Goal: Complete application form

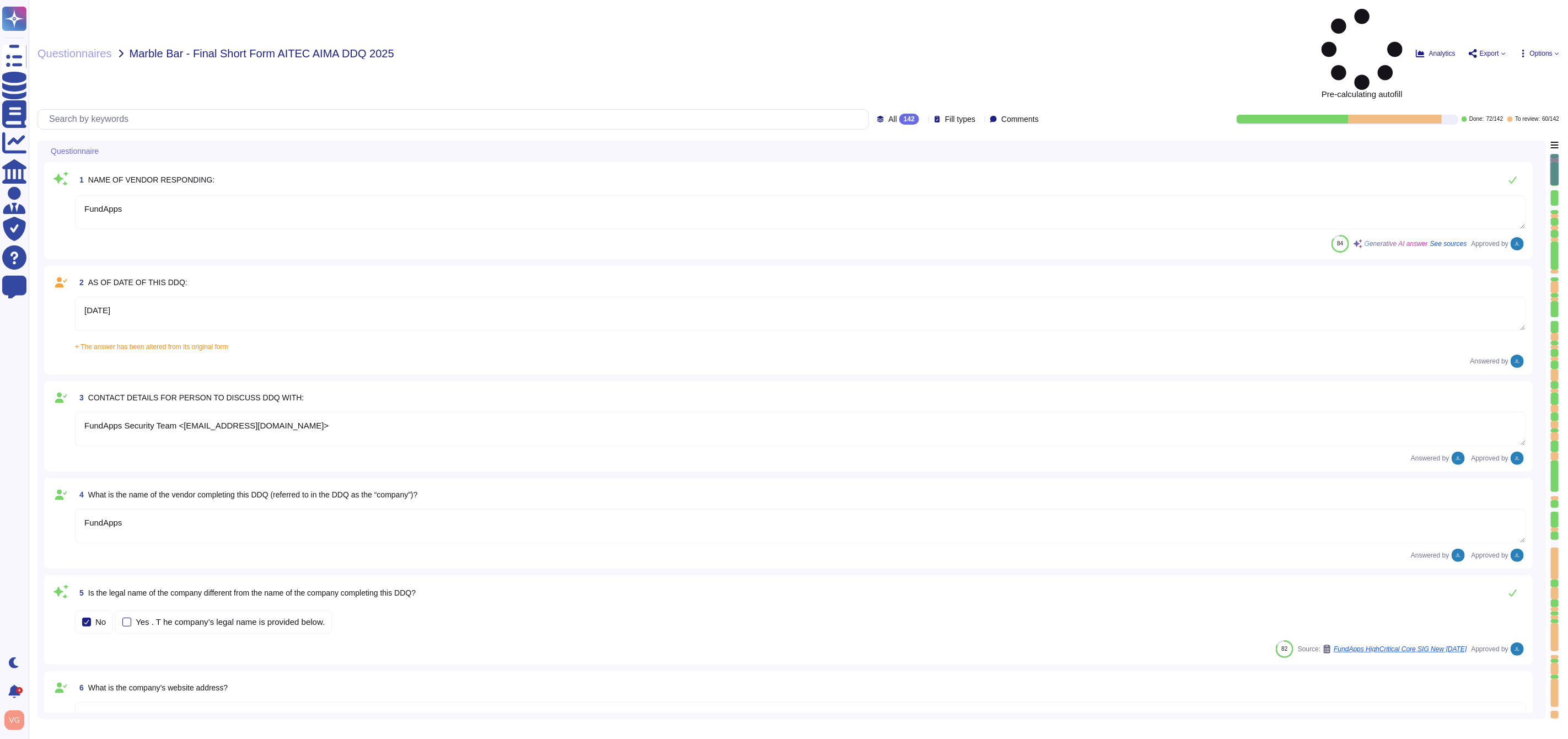
type textarea "FundApps"
type textarea "[DATE]"
type textarea "FundApps Security Team <[EMAIL_ADDRESS][DOMAIN_NAME]>"
type textarea "FundApps"
type textarea "[DOMAIN_NAME]"
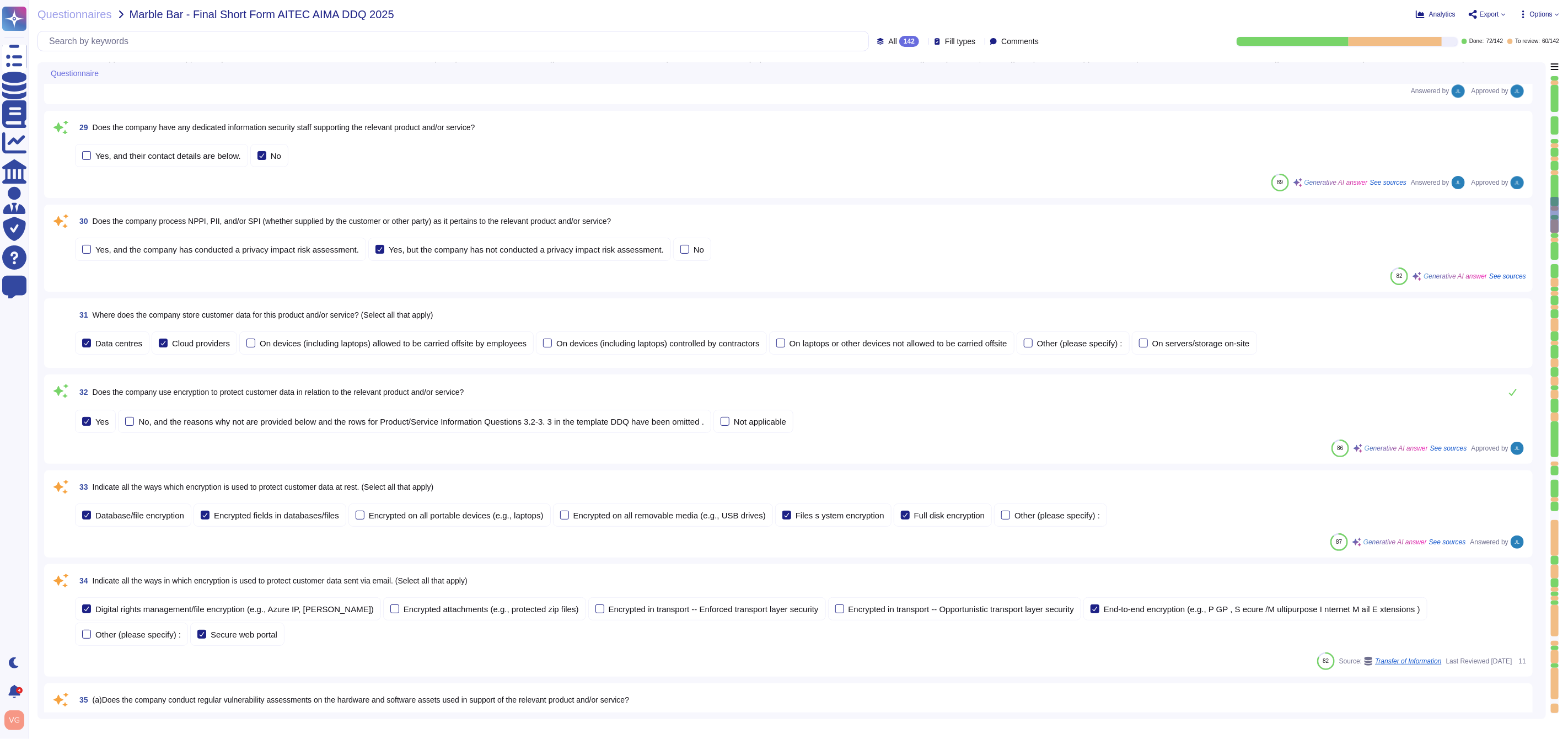
type textarea "The company refers to the relevant products as "FundApps Shareholding Disclosur…"
type textarea "Shareholding Disclosure: This service monitors disclosure requirements for majo…"
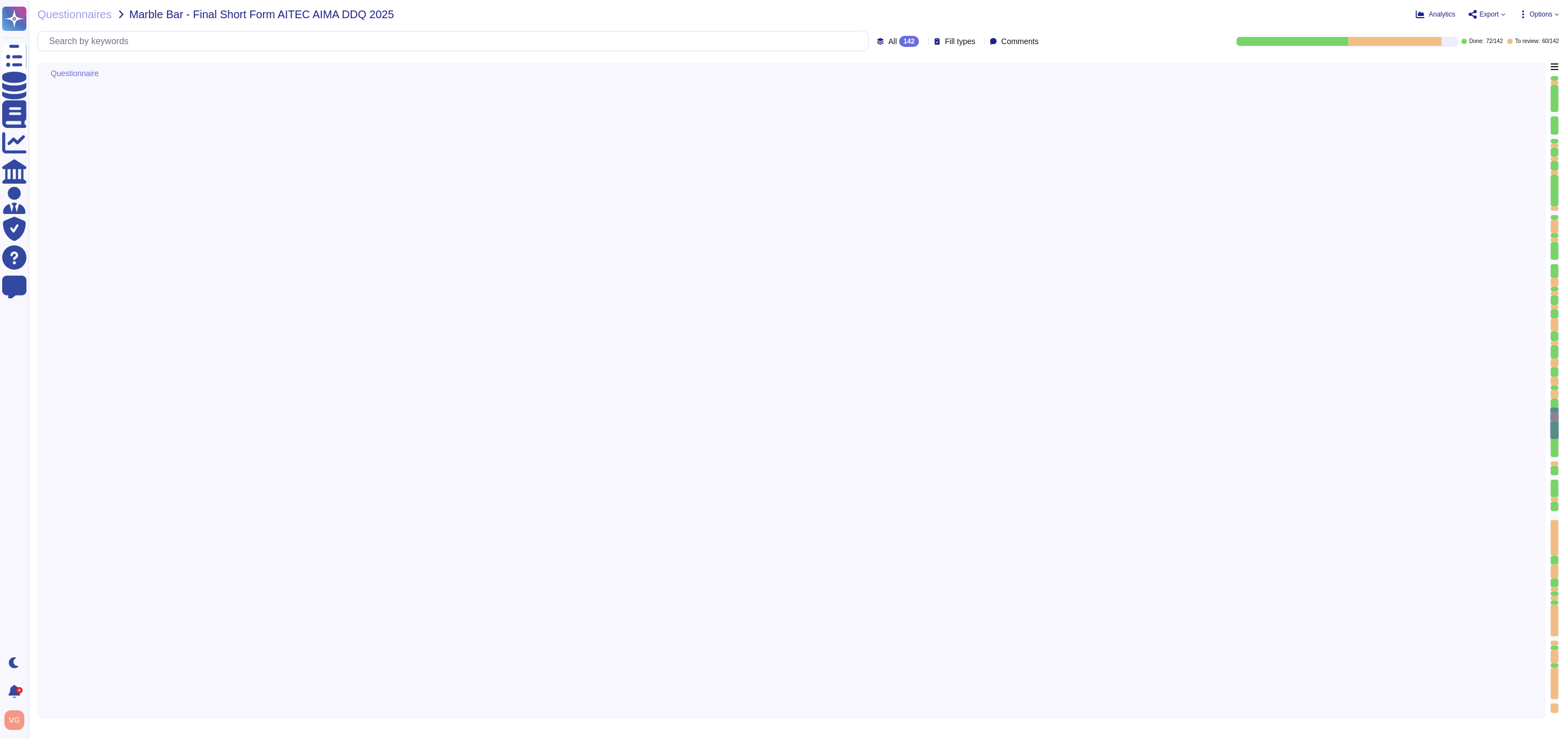
type textarea "Our latest penetration test report can be found on our trust portal here: [URL]…"
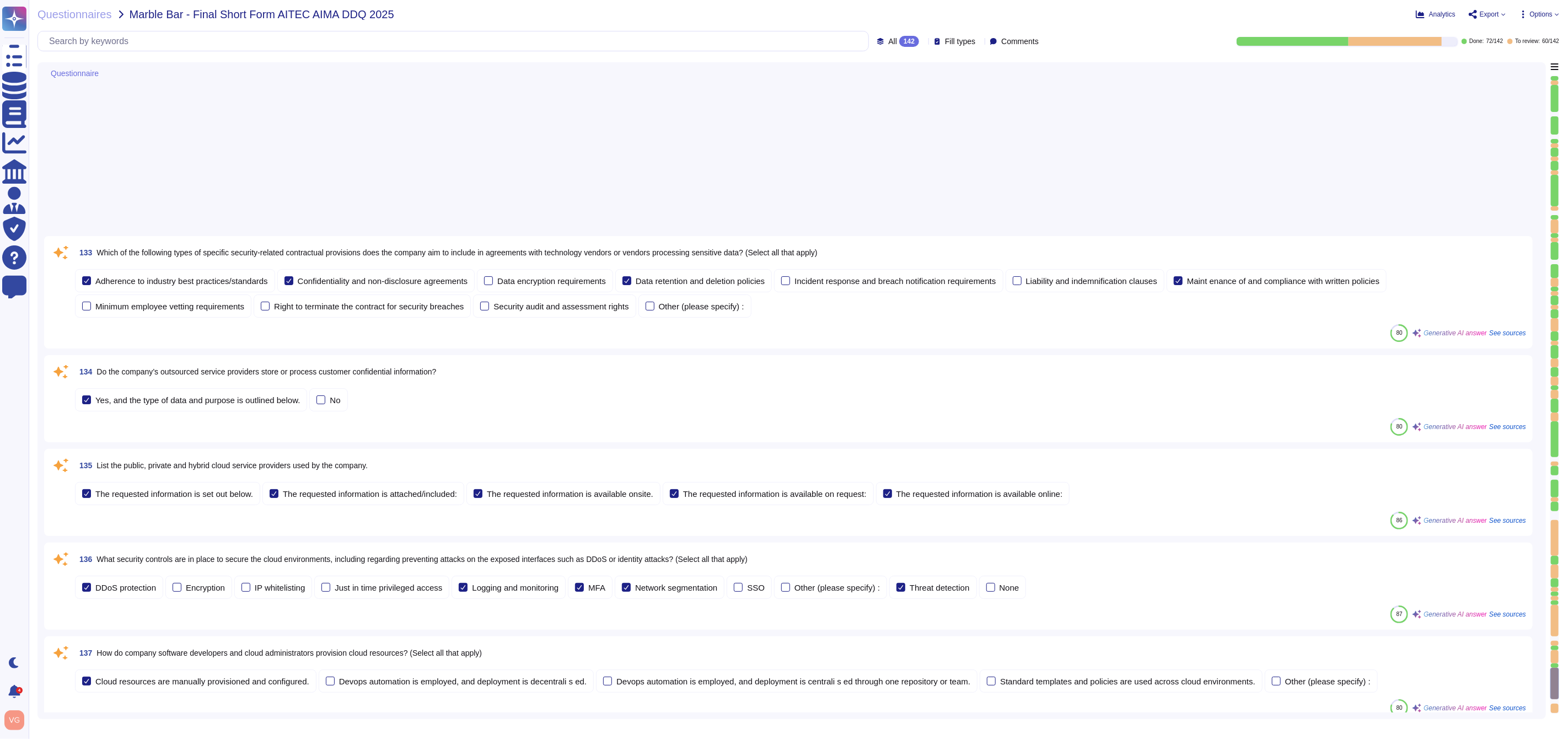
scroll to position [12362, 0]
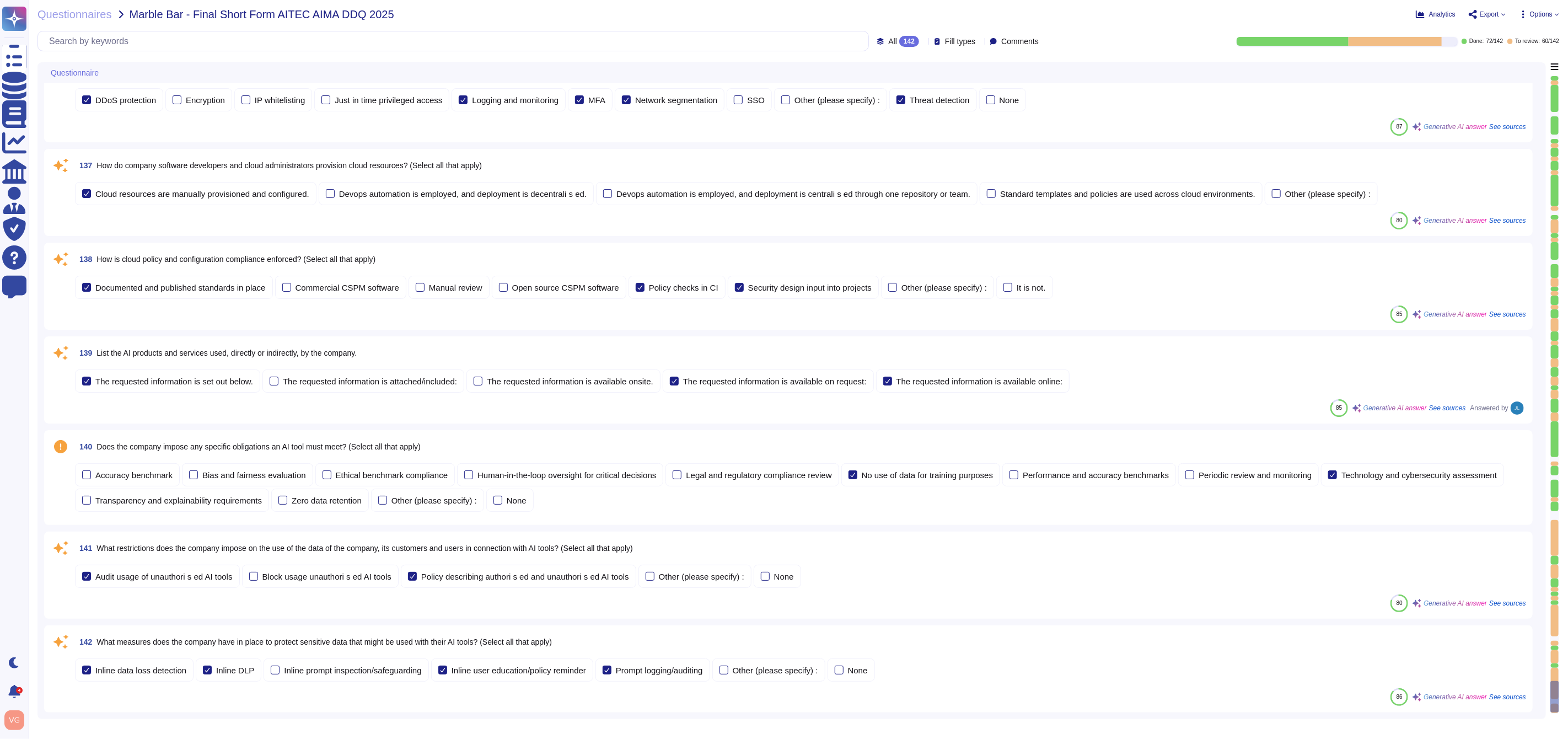
click at [268, 412] on div "85 Generative AI answer See sources Answered by" at bounding box center [800, 408] width 1451 height 17
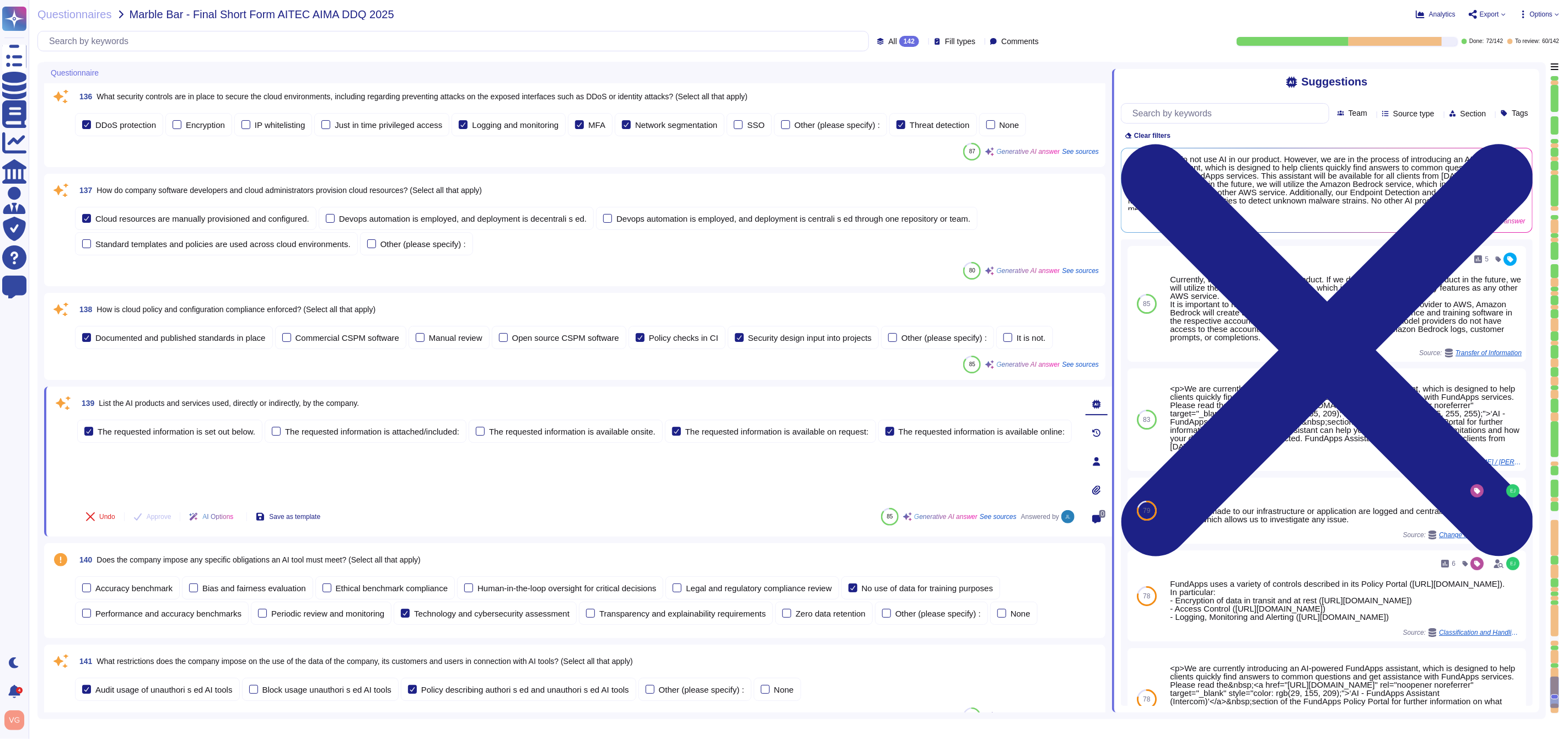
click at [418, 309] on div "138 How is cloud policy and configuration compliance enforced? (Select all that…" at bounding box center [586, 309] width 1024 height 20
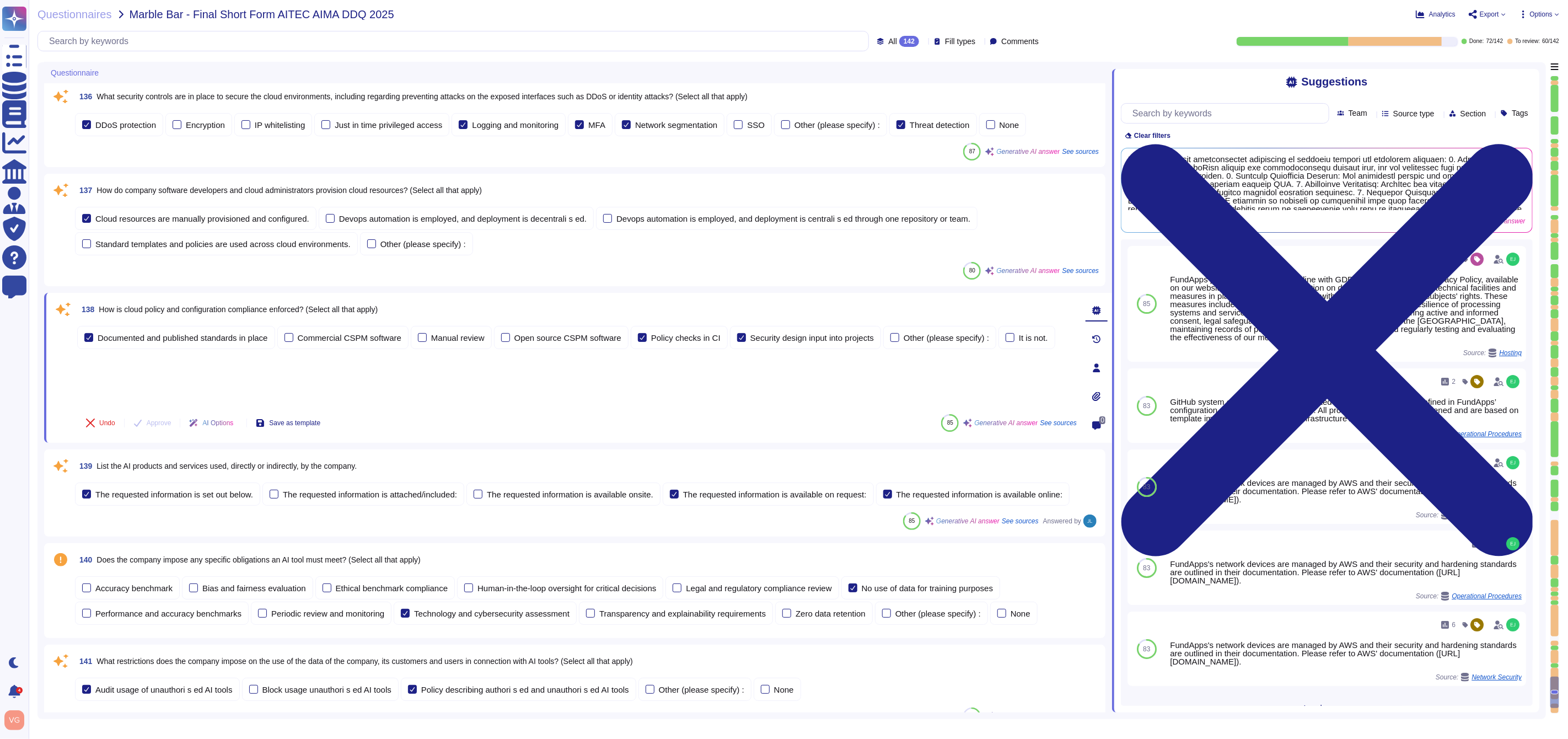
scroll to position [12467, 0]
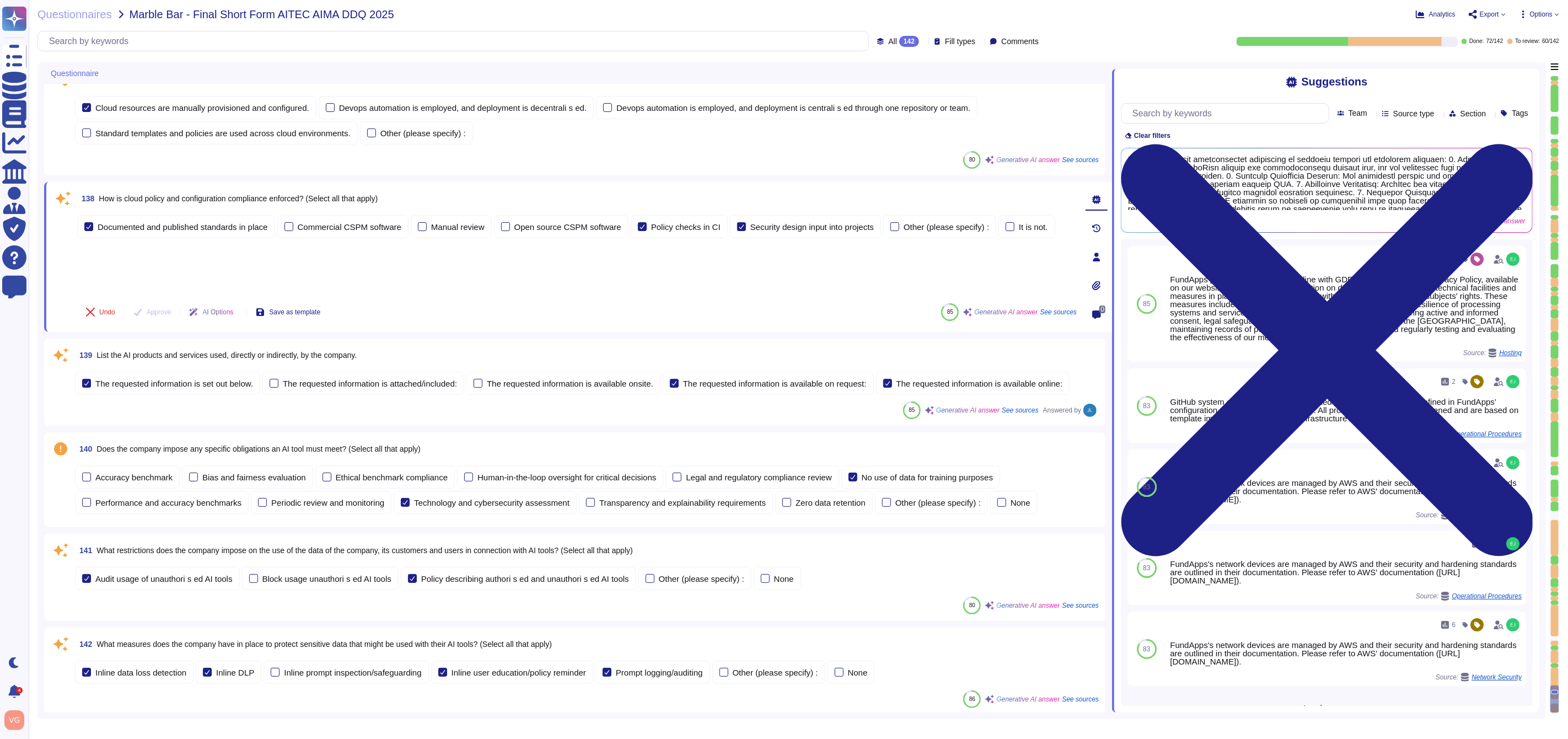
click at [283, 446] on span "Does the company impose any specific obligations an AI tool must meet? (Select …" at bounding box center [258, 448] width 324 height 9
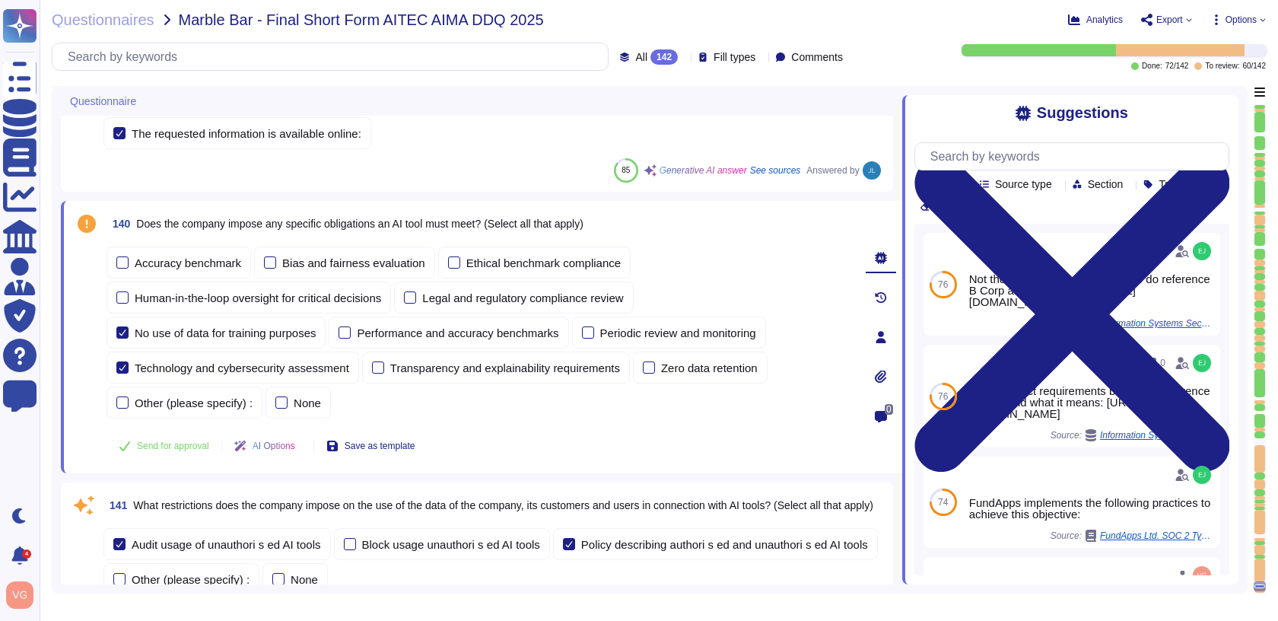
scroll to position [17775, 0]
